Goal: Information Seeking & Learning: Learn about a topic

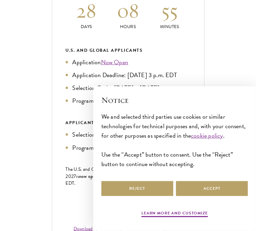
scroll to position [314, 0]
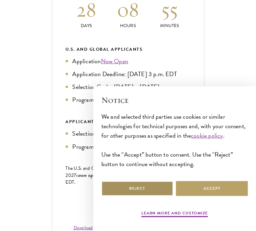
click at [139, 190] on button "Reject" at bounding box center [137, 188] width 72 height 15
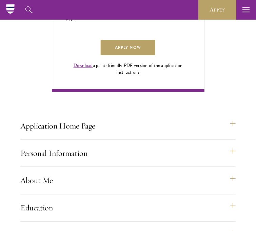
scroll to position [476, 0]
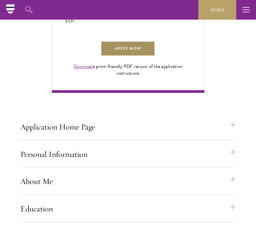
click at [140, 57] on link "Apply Now" at bounding box center [128, 48] width 54 height 15
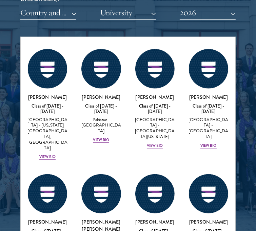
scroll to position [2839, 0]
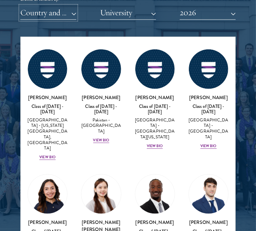
click at [70, 13] on button "Country and Region" at bounding box center [48, 13] width 56 height 14
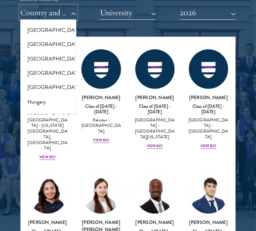
scroll to position [457, 0]
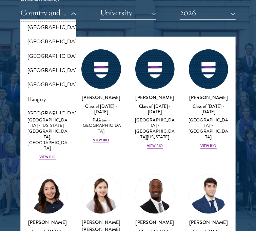
click at [38, 20] on button "[GEOGRAPHIC_DATA]" at bounding box center [48, 13] width 52 height 14
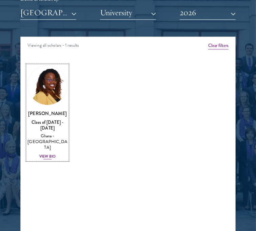
click at [45, 154] on div "View Bio" at bounding box center [47, 156] width 16 height 5
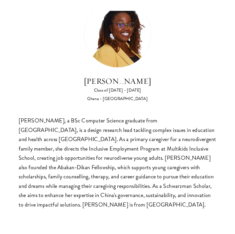
scroll to position [867, 0]
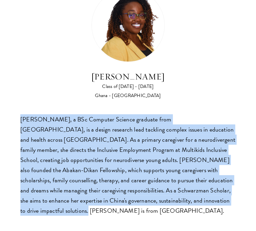
drag, startPoint x: 21, startPoint y: 121, endPoint x: 43, endPoint y: 209, distance: 90.7
click at [43, 209] on div "Sasha Ofori, a BSc Computer Science graduate from Ashesi University, is a desig…" at bounding box center [127, 165] width 215 height 102
copy div "Sasha Ofori, a BSc Computer Science graduate from Ashesi University, is a desig…"
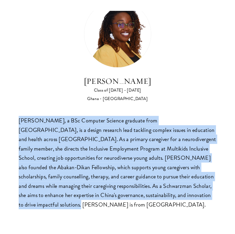
scroll to position [0, 0]
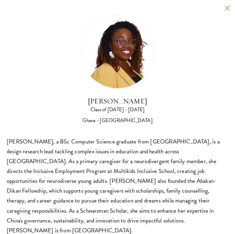
click at [193, 41] on div "Sasha Ofori Class of 2025 - 2026 Ghana - Ashesi University" at bounding box center [117, 69] width 221 height 109
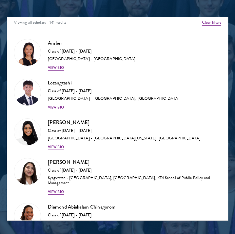
scroll to position [3, 0]
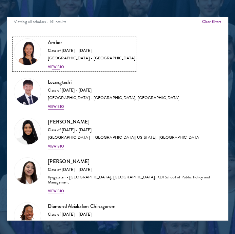
click at [58, 65] on div "View Bio" at bounding box center [56, 66] width 16 height 5
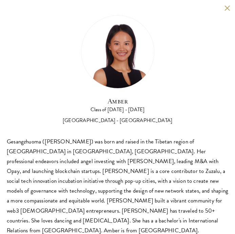
scroll to position [856, 0]
click at [225, 7] on button at bounding box center [227, 8] width 6 height 6
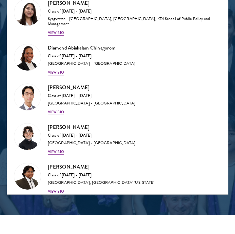
scroll to position [131, 0]
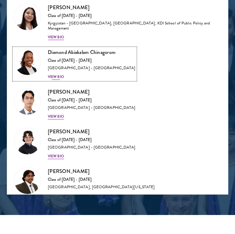
click at [54, 75] on div "View Bio" at bounding box center [56, 76] width 16 height 5
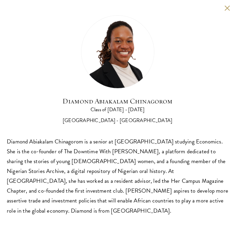
scroll to position [822, 0]
click at [224, 5] on button at bounding box center [227, 8] width 6 height 6
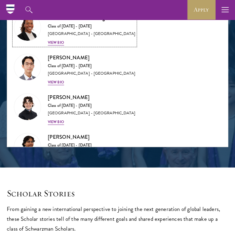
scroll to position [115, 0]
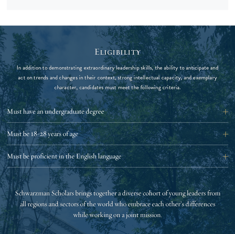
scroll to position [637, 0]
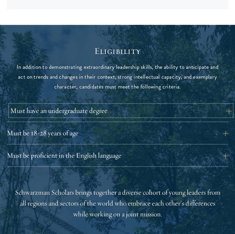
click at [223, 105] on button "Must have an undergraduate degree" at bounding box center [120, 110] width 221 height 11
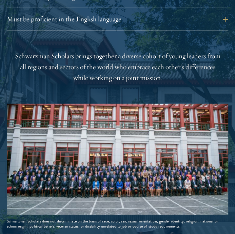
scroll to position [853, 0]
